Goal: Find specific page/section: Find specific page/section

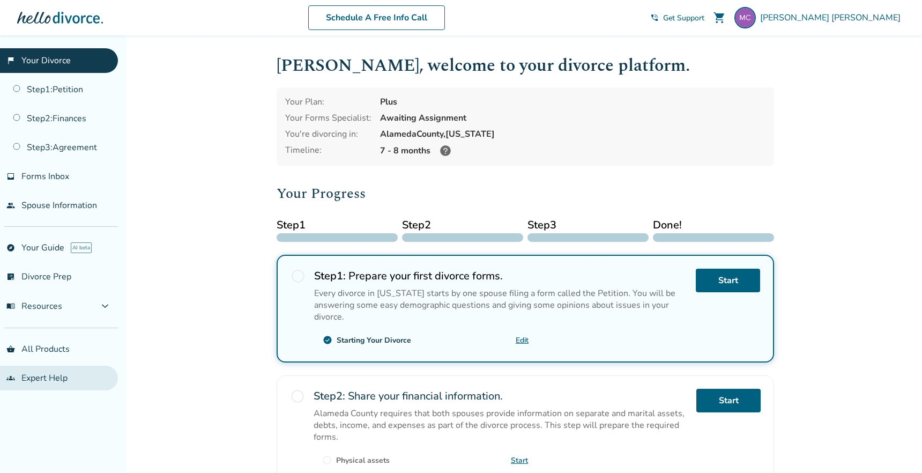
click at [41, 371] on link "groups Expert Help" at bounding box center [59, 378] width 118 height 25
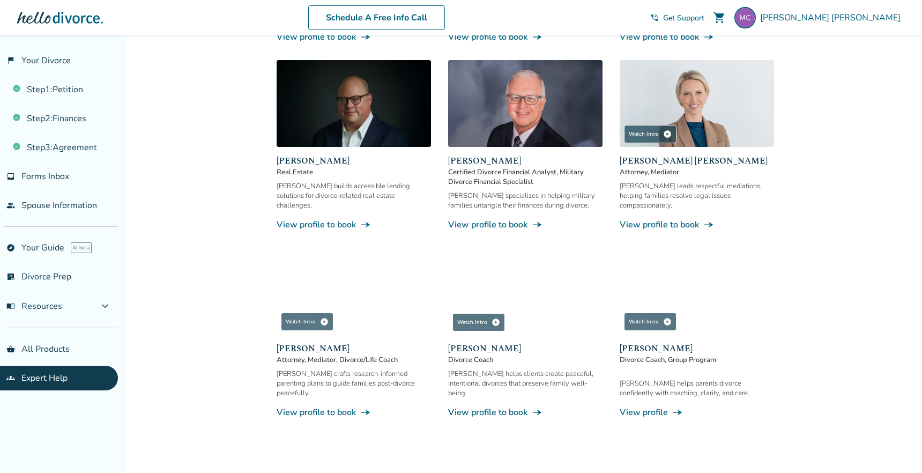
scroll to position [743, 0]
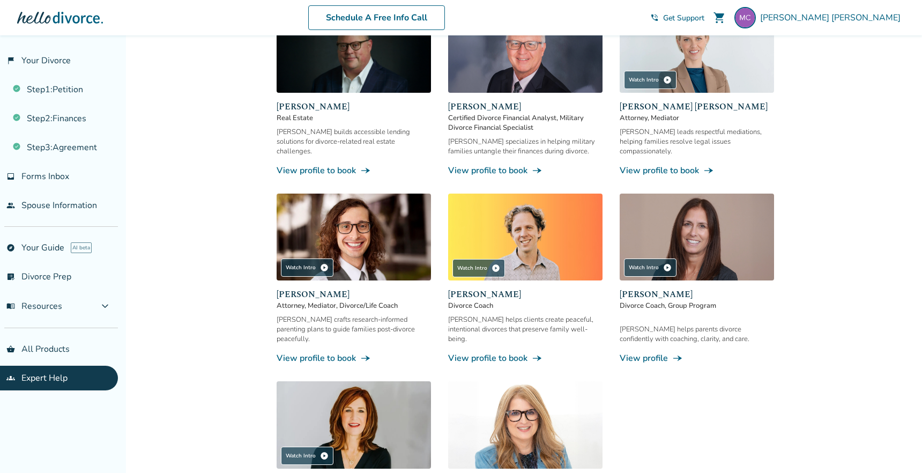
click at [557, 264] on img at bounding box center [525, 237] width 154 height 87
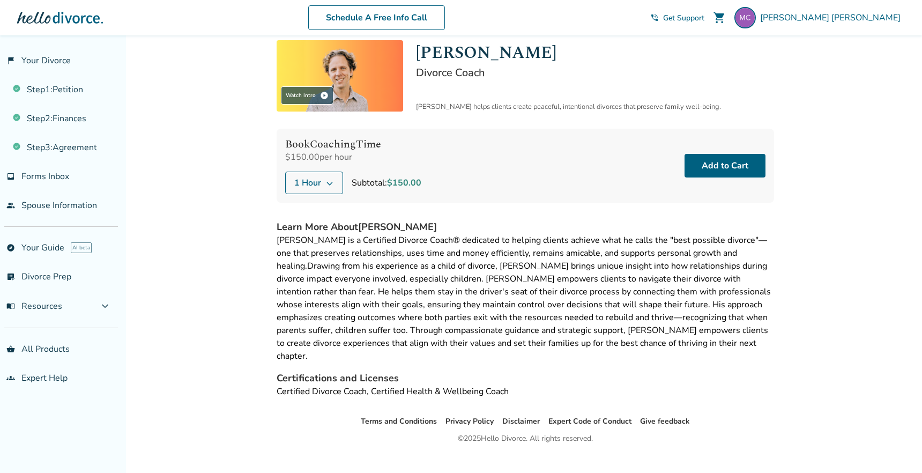
scroll to position [39, 0]
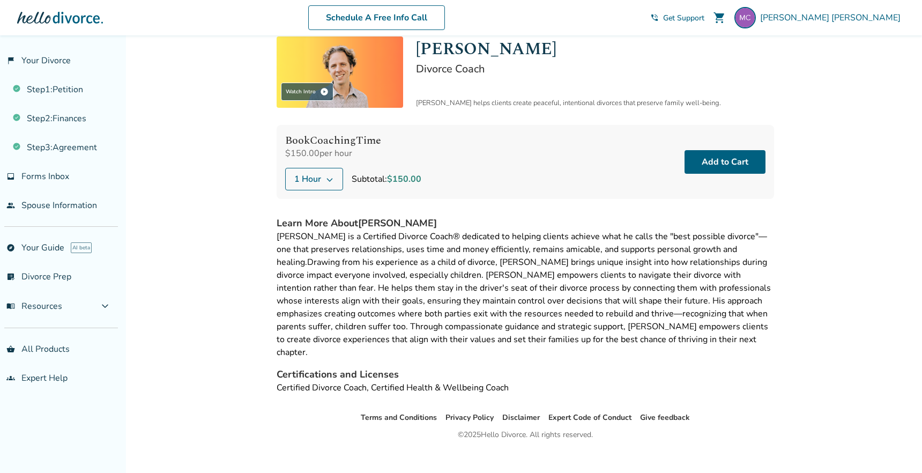
click at [212, 158] on div "Added to cart Expert Help / [PERSON_NAME] Watch Intro play_circle [PERSON_NAME]…" at bounding box center [461, 241] width 922 height 490
